Goal: Navigation & Orientation: Understand site structure

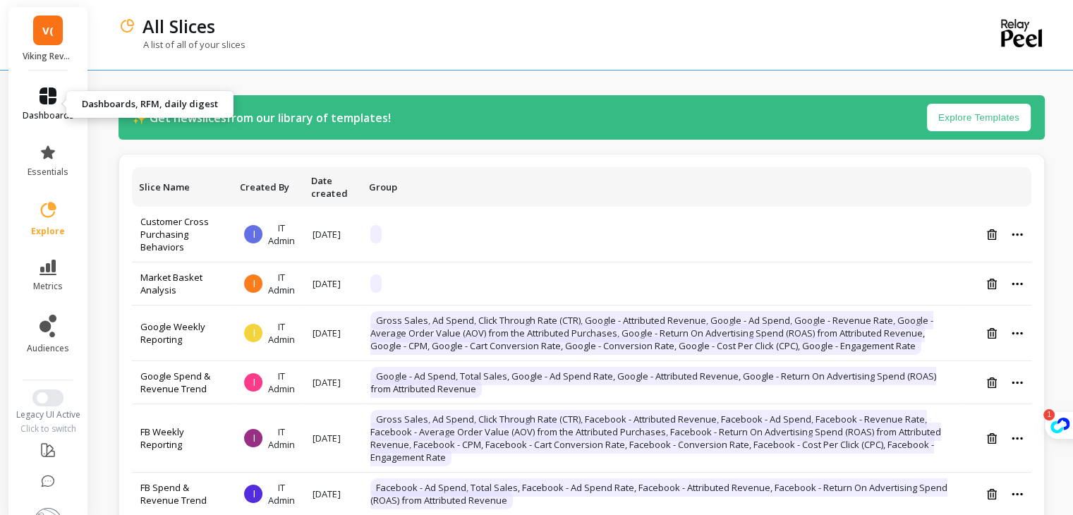
click at [49, 95] on icon at bounding box center [48, 95] width 17 height 17
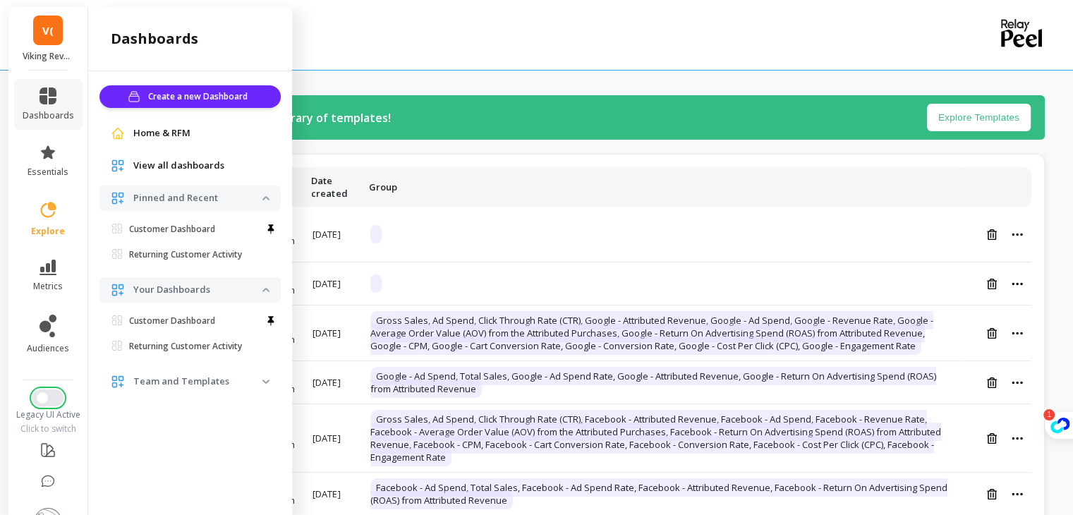
click at [51, 396] on button "Switch to New UI" at bounding box center [47, 397] width 31 height 17
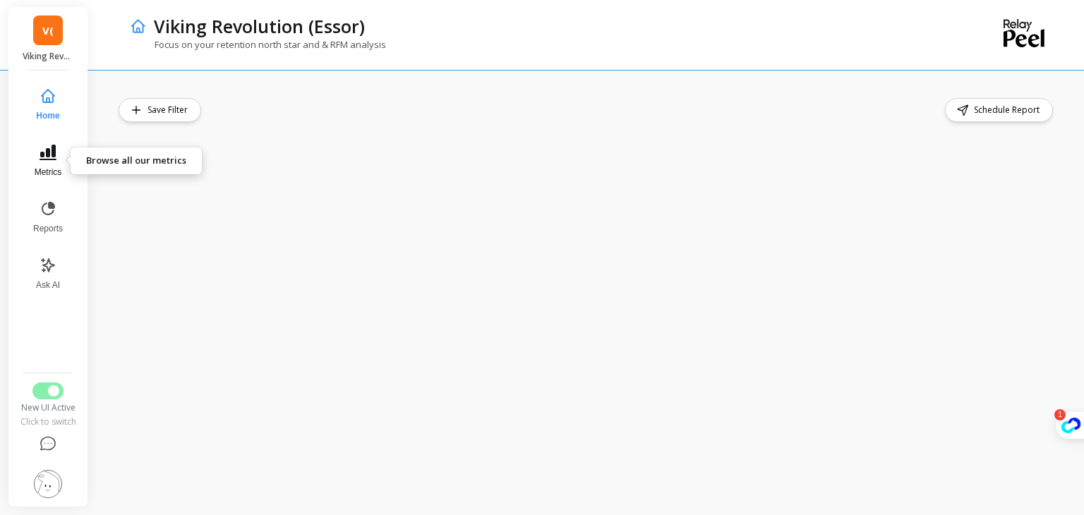
click at [54, 158] on icon at bounding box center [48, 152] width 17 height 17
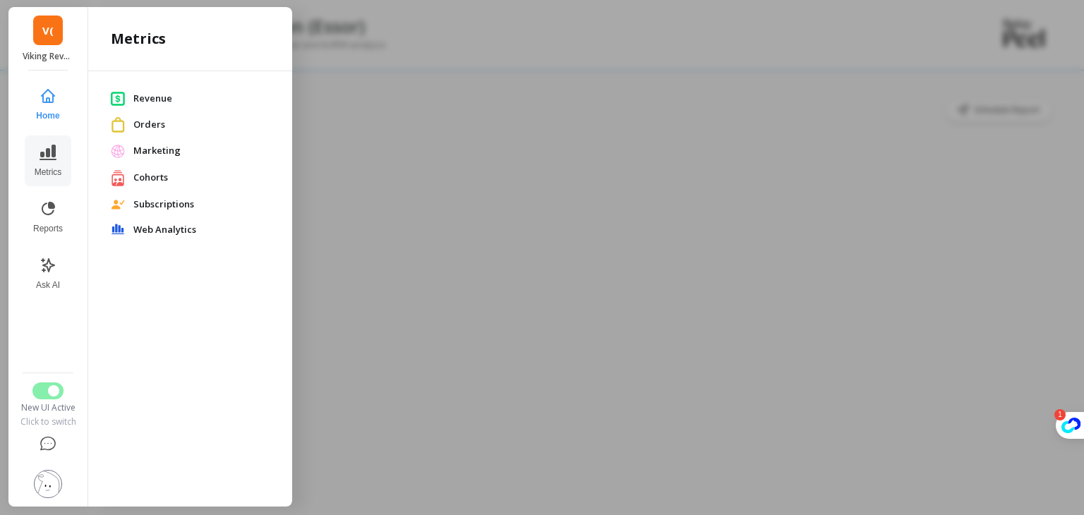
click at [152, 129] on span "Orders" at bounding box center [201, 125] width 136 height 14
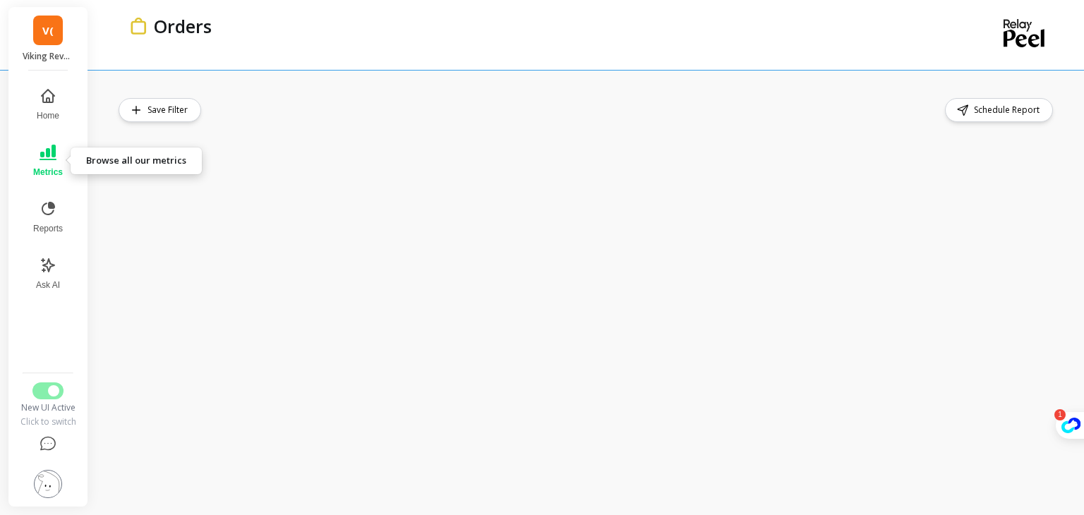
click at [43, 159] on icon at bounding box center [48, 153] width 17 height 16
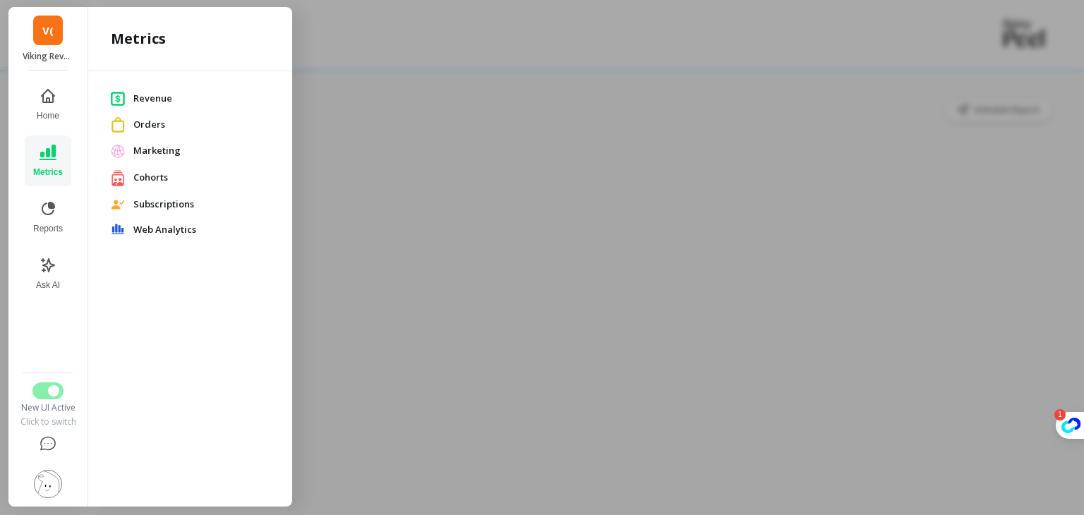
click at [153, 184] on link "Cohorts" at bounding box center [190, 178] width 159 height 18
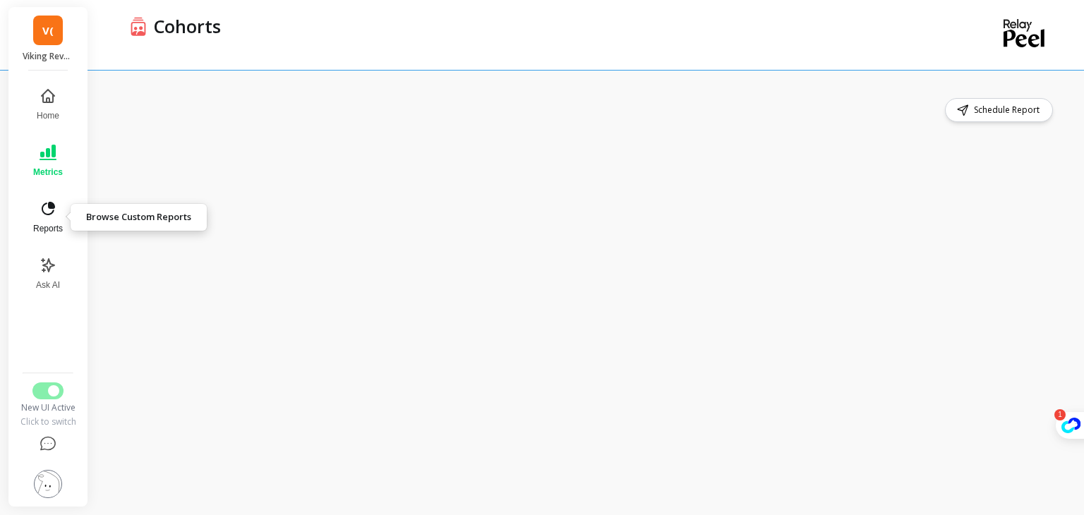
click at [53, 224] on span "Reports" at bounding box center [48, 228] width 30 height 11
